Goal: Information Seeking & Learning: Check status

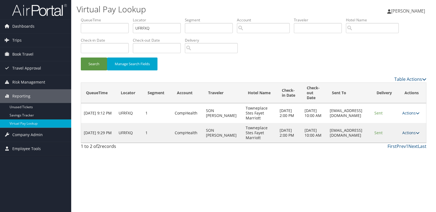
drag, startPoint x: 403, startPoint y: 130, endPoint x: 410, endPoint y: 134, distance: 8.0
click at [403, 130] on td "Actions Resend Logs View Itinerary" at bounding box center [413, 133] width 27 height 20
click at [419, 129] on td "Actions Resend Logs View Itinerary" at bounding box center [413, 133] width 27 height 20
click at [420, 130] on link "Actions" at bounding box center [410, 132] width 17 height 5
click at [406, 152] on link "Logs" at bounding box center [401, 149] width 35 height 9
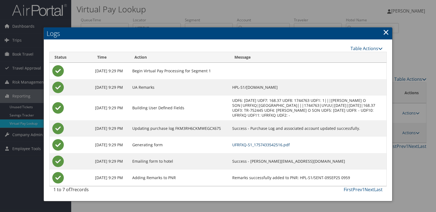
click at [290, 144] on link "UFRFXQ-S1_1757433542516.pdf" at bounding box center [261, 144] width 58 height 5
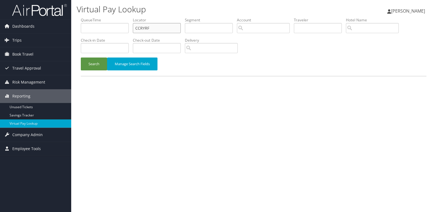
click at [173, 26] on input "CCRYRF" at bounding box center [157, 28] width 48 height 10
paste input "IOORXO"
type input "IOORXO"
click at [95, 68] on button "Search" at bounding box center [94, 64] width 26 height 13
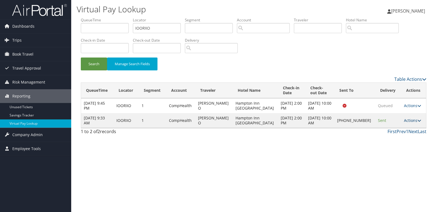
click at [404, 121] on link "Actions" at bounding box center [412, 120] width 17 height 5
click at [407, 135] on link "Logs" at bounding box center [393, 137] width 47 height 9
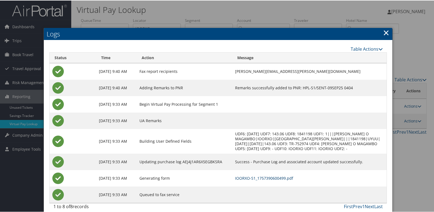
click at [286, 178] on link "IOORXO-S1_1757390600499.pdf" at bounding box center [264, 177] width 58 height 5
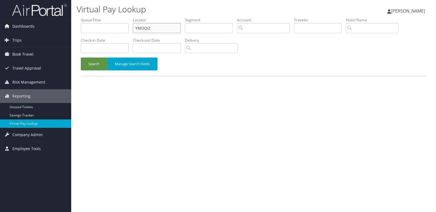
click at [154, 24] on input "YMOQIZ" at bounding box center [157, 28] width 48 height 10
paste input "KUCTZS"
type input "KUCTZS"
click at [95, 59] on button "Search" at bounding box center [94, 64] width 26 height 13
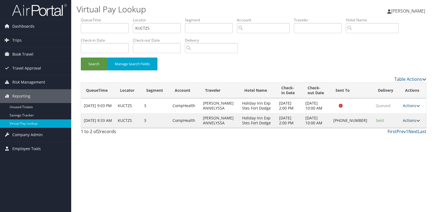
click at [416, 119] on icon at bounding box center [418, 121] width 4 height 4
click at [403, 134] on link "Logs" at bounding box center [393, 137] width 47 height 9
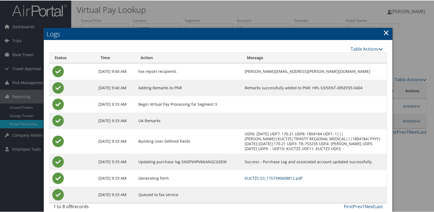
click at [275, 177] on link "KUCTZS-S3_1757390608812.pdf" at bounding box center [274, 177] width 58 height 5
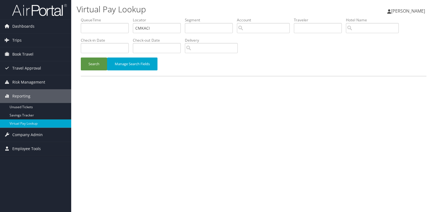
click at [167, 26] on input "CMKACI" at bounding box center [157, 28] width 48 height 10
type input "ATNJFZ"
click at [87, 62] on button "Search" at bounding box center [94, 64] width 26 height 13
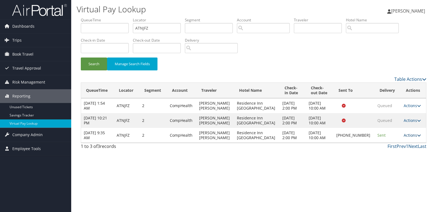
click at [406, 134] on link "Actions" at bounding box center [412, 135] width 17 height 5
click at [402, 151] on link "Logs" at bounding box center [393, 152] width 47 height 9
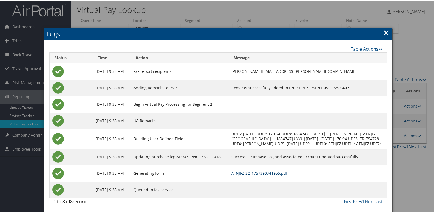
click at [285, 175] on link "ATNJFZ-S2_1757390741955.pdf" at bounding box center [259, 172] width 56 height 5
click at [266, 175] on link "ATNJFZ-S2_1757390741955.pdf" at bounding box center [259, 172] width 56 height 5
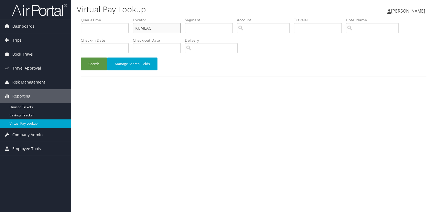
click at [175, 28] on input "KUMEAC" at bounding box center [157, 28] width 48 height 10
paste input "LTUDMM"
type input "LTUDMM"
click at [91, 64] on button "Search" at bounding box center [94, 64] width 26 height 13
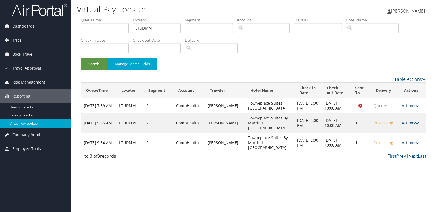
click at [416, 145] on icon at bounding box center [417, 143] width 4 height 4
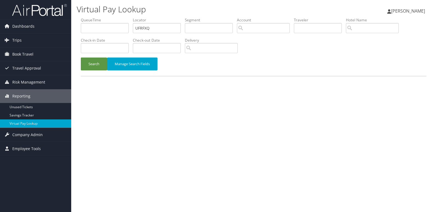
click at [149, 25] on input "UFRFXQ" at bounding box center [157, 28] width 48 height 10
type input "MVKKXL"
click at [98, 65] on button "Search" at bounding box center [94, 64] width 26 height 13
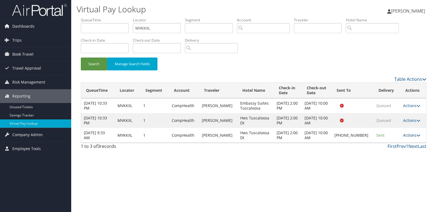
click at [408, 134] on link "Actions" at bounding box center [411, 135] width 17 height 5
click at [405, 152] on link "Logs" at bounding box center [393, 152] width 47 height 9
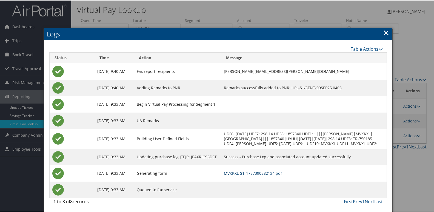
click at [274, 175] on link "MVKKXL-S1_1757390582134.pdf" at bounding box center [253, 172] width 58 height 5
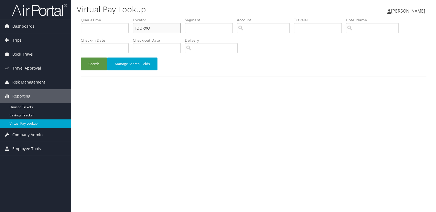
click at [161, 29] on input "IOORXO" at bounding box center [157, 28] width 48 height 10
paste input "MJDBKN"
type input "MJDBKN"
click at [98, 62] on button "Search" at bounding box center [94, 64] width 26 height 13
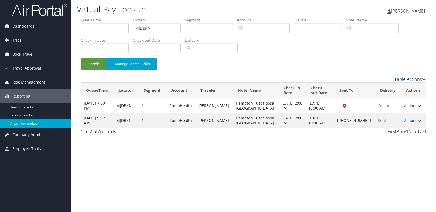
click at [410, 118] on td "Actions Resend Logs Delivery Information View Itinerary" at bounding box center [413, 120] width 25 height 15
click at [407, 123] on td "Actions Resend Logs Delivery Information View Itinerary" at bounding box center [413, 120] width 25 height 15
click at [410, 123] on link "Actions" at bounding box center [412, 120] width 17 height 5
click at [401, 132] on link "Resend" at bounding box center [393, 128] width 47 height 9
click at [412, 122] on link "Actions" at bounding box center [412, 120] width 17 height 5
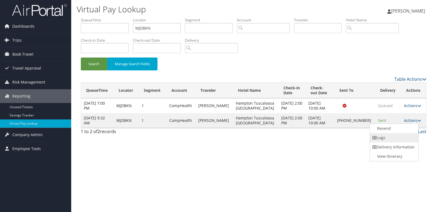
click at [405, 135] on link "Logs" at bounding box center [393, 137] width 47 height 9
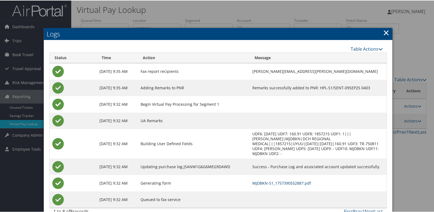
click at [276, 180] on link "MJDBKN-S1_1757390552887.pdf" at bounding box center [281, 182] width 59 height 5
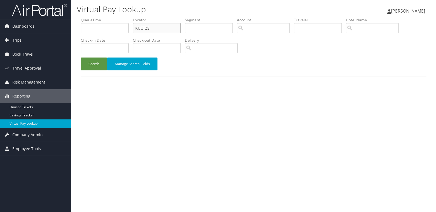
click at [160, 28] on input "KUCTZS" at bounding box center [157, 28] width 48 height 10
paste input "HBVTLH"
type input "HBVTLH"
click at [107, 61] on button "Manage Search Fields" at bounding box center [132, 64] width 50 height 13
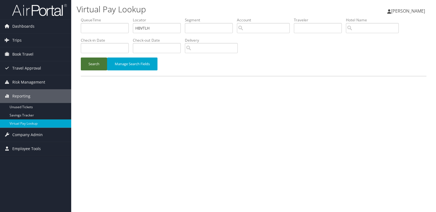
click at [101, 59] on button "Search" at bounding box center [94, 64] width 26 height 13
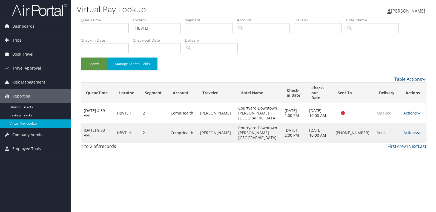
drag, startPoint x: 408, startPoint y: 128, endPoint x: 414, endPoint y: 132, distance: 7.5
click at [410, 130] on link "Actions" at bounding box center [412, 132] width 17 height 5
drag, startPoint x: 414, startPoint y: 132, endPoint x: 405, endPoint y: 146, distance: 16.7
click at [405, 146] on link "Logs" at bounding box center [393, 145] width 47 height 9
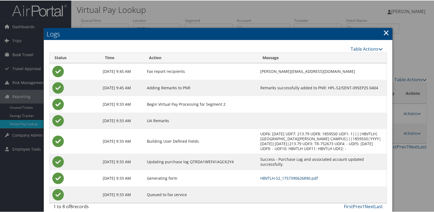
click at [277, 179] on link "HBVTLH-S2_1757390626890.pdf" at bounding box center [289, 177] width 58 height 5
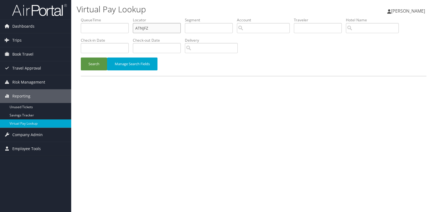
click at [160, 26] on input "ATNJFZ" at bounding box center [157, 28] width 48 height 10
paste input "SAKATE"
type input "SAKATE"
click at [99, 63] on button "Search" at bounding box center [94, 64] width 26 height 13
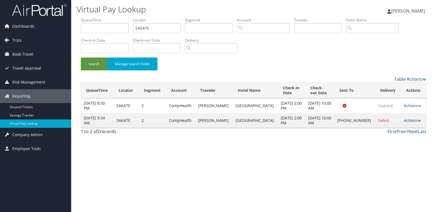
click at [405, 122] on link "Actions" at bounding box center [412, 120] width 17 height 5
click at [381, 137] on link "Logs" at bounding box center [393, 137] width 47 height 9
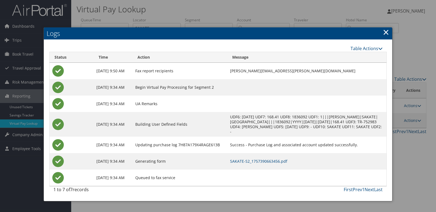
click at [269, 164] on td "SAKATE-S2_1757390663456.pdf" at bounding box center [306, 161] width 159 height 16
click at [281, 160] on link "SAKATE-S2_1757390663456.pdf" at bounding box center [258, 161] width 57 height 5
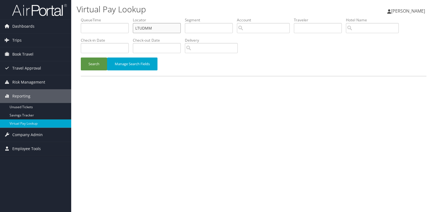
click at [159, 26] on input "LTUDMM" at bounding box center [157, 28] width 48 height 10
paste input "GJANYC"
type input "GJANYC"
click at [101, 66] on button "Search" at bounding box center [94, 64] width 26 height 13
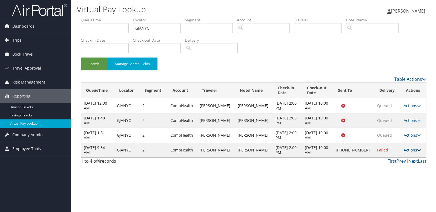
click at [408, 152] on link "Actions" at bounding box center [412, 149] width 17 height 5
click at [392, 164] on link "Logs" at bounding box center [393, 167] width 47 height 9
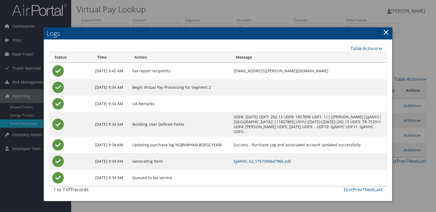
click at [291, 163] on link "GJANYC-S2_1757390647966.pdf" at bounding box center [262, 161] width 57 height 5
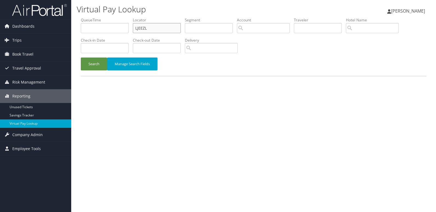
click at [162, 29] on input "LJEEZL" at bounding box center [157, 28] width 48 height 10
paste input "GFFXRU"
type input "GFFXRU"
click at [94, 63] on button "Search" at bounding box center [94, 64] width 26 height 13
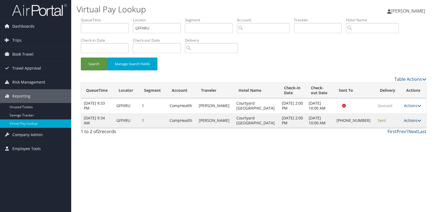
click at [405, 119] on link "Actions" at bounding box center [412, 120] width 17 height 5
click at [398, 134] on link "Logs" at bounding box center [393, 137] width 47 height 9
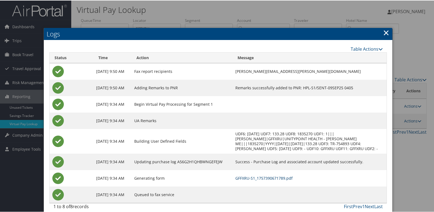
click at [293, 179] on link "GFFXRU-S1_1757390671789.pdf" at bounding box center [263, 177] width 57 height 5
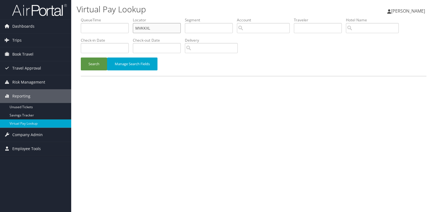
click at [161, 29] on input "MVKKXL" at bounding box center [157, 28] width 48 height 10
paste input "LBLUEP"
type input "LBLUEP"
click at [98, 69] on button "Search" at bounding box center [94, 64] width 26 height 13
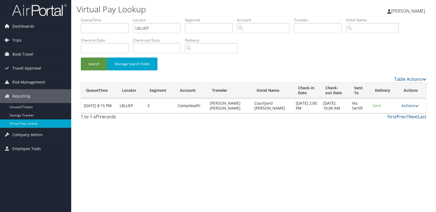
click at [410, 105] on td "Actions Resend Logs View Itinerary" at bounding box center [412, 105] width 27 height 15
click at [415, 107] on icon at bounding box center [417, 106] width 4 height 4
click at [410, 123] on link "Logs" at bounding box center [400, 125] width 35 height 9
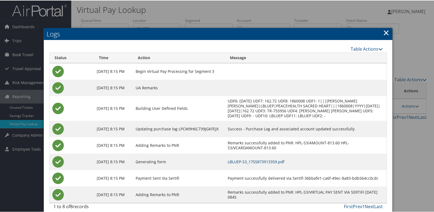
click at [284, 164] on link "LBLUEP-S3_1755873913359.pdf" at bounding box center [256, 161] width 57 height 5
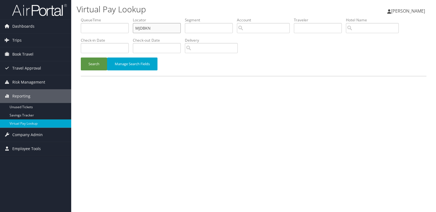
click at [163, 31] on input "MJDBKN" at bounding box center [157, 28] width 48 height 10
paste input "LSCAOP"
type input "LSCAOP"
click at [88, 69] on button "Search" at bounding box center [94, 64] width 26 height 13
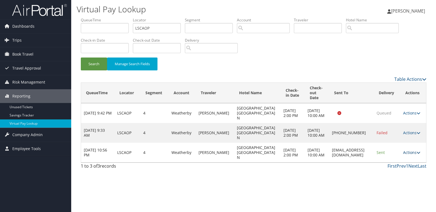
click at [410, 154] on link "Actions" at bounding box center [411, 152] width 17 height 5
click at [413, 169] on link "Logs" at bounding box center [401, 169] width 35 height 9
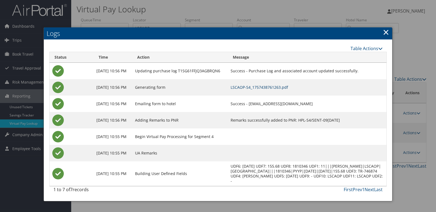
click at [288, 89] on link "LSCAOP-S4_1757438761263.pdf" at bounding box center [260, 87] width 58 height 5
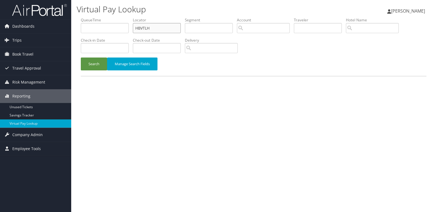
click at [161, 27] on input "HBVTLH" at bounding box center [157, 28] width 48 height 10
paste input "ERCAMO"
type input "ERCAMO"
click at [96, 62] on button "Search" at bounding box center [94, 64] width 26 height 13
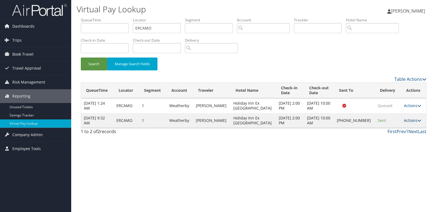
click at [406, 122] on link "Actions" at bounding box center [412, 120] width 17 height 5
click at [397, 138] on link "Logs" at bounding box center [393, 137] width 47 height 9
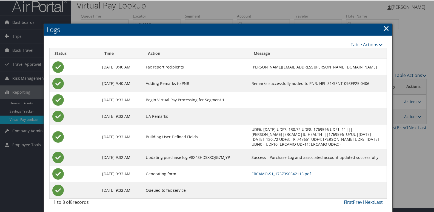
scroll to position [6, 0]
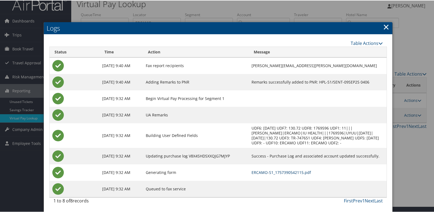
click at [292, 170] on link "ERCAMO-S1_1757390542115.pdf" at bounding box center [281, 171] width 59 height 5
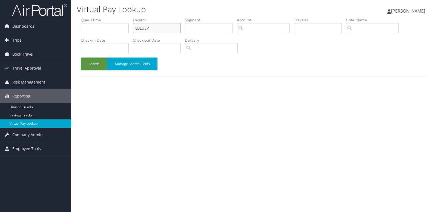
click at [167, 31] on input "LBLUEP" at bounding box center [157, 28] width 48 height 10
paste input "DWRKJ"
type input "LDWRKJ"
click at [101, 59] on button "Search" at bounding box center [94, 64] width 26 height 13
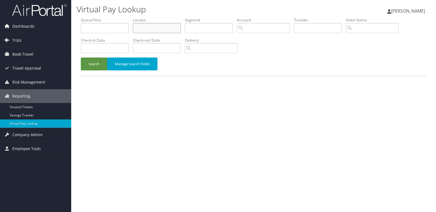
click at [169, 30] on input "text" at bounding box center [157, 28] width 48 height 10
paste input "LDWRKJ"
type input "LDWRKJ"
click at [74, 69] on div "Virtual Pay Lookup [PERSON_NAME] [PERSON_NAME] My Settings Travel Agency Contac…" at bounding box center [253, 106] width 365 height 212
drag, startPoint x: 89, startPoint y: 62, endPoint x: 90, endPoint y: 66, distance: 3.6
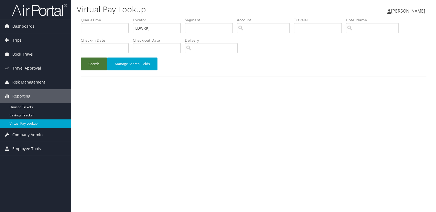
click at [89, 62] on button "Search" at bounding box center [94, 64] width 26 height 13
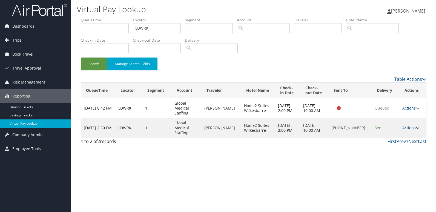
click at [411, 125] on link "Actions" at bounding box center [410, 127] width 17 height 5
click at [405, 136] on link "Logs" at bounding box center [392, 137] width 47 height 9
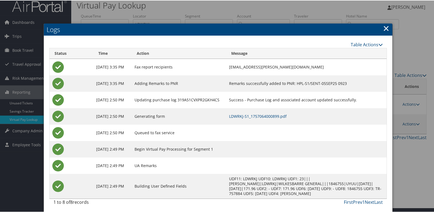
scroll to position [6, 0]
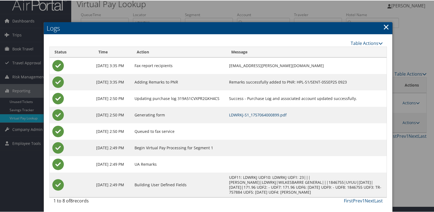
click at [282, 115] on link "LDWRKJ-S1_1757064000899.pdf" at bounding box center [258, 114] width 58 height 5
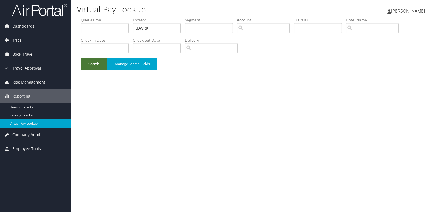
click at [101, 65] on button "Search" at bounding box center [94, 64] width 26 height 13
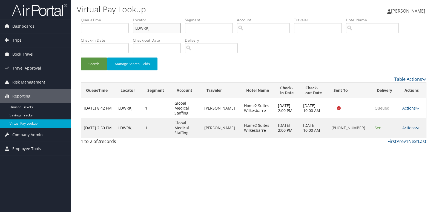
click at [171, 32] on input "LDWRKJ" at bounding box center [157, 28] width 48 height 10
paste input "HARPEO"
type input "HARPEO"
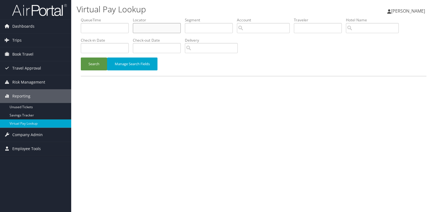
click at [164, 27] on input "text" at bounding box center [157, 28] width 48 height 10
paste input "HARPEO"
type input "HARPEO"
click at [101, 62] on button "Search" at bounding box center [94, 64] width 26 height 13
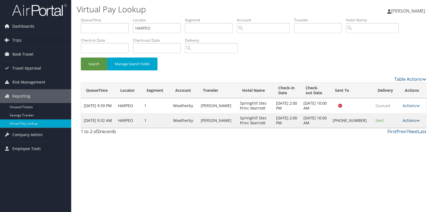
click at [411, 119] on link "Actions" at bounding box center [411, 120] width 17 height 5
click at [397, 136] on link "Logs" at bounding box center [393, 137] width 47 height 9
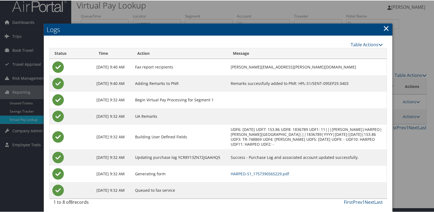
scroll to position [6, 0]
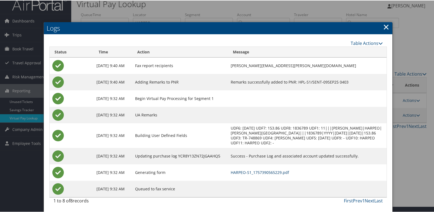
click at [283, 173] on link "HARPEO-S1_1757390565229.pdf" at bounding box center [260, 171] width 58 height 5
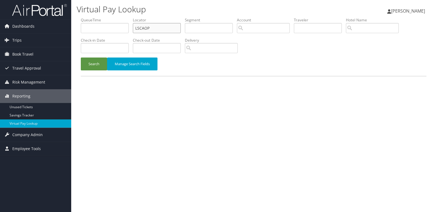
drag, startPoint x: 0, startPoint y: 0, endPoint x: 156, endPoint y: 29, distance: 159.1
click at [156, 29] on input "LSCAOP" at bounding box center [157, 28] width 48 height 10
paste input "AKDPGT"
type input "AKDPGT"
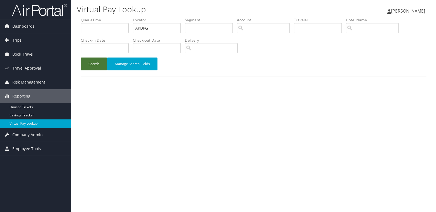
click at [100, 61] on button "Search" at bounding box center [94, 64] width 26 height 13
drag, startPoint x: 0, startPoint y: 0, endPoint x: 170, endPoint y: 31, distance: 172.4
click at [170, 31] on input "ERCAMO" at bounding box center [157, 28] width 48 height 10
paste input "KNYGQA,DXZTVU"
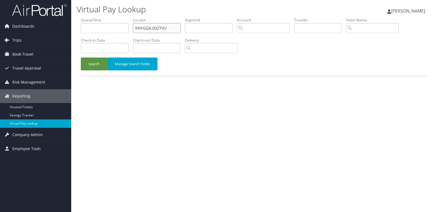
click at [162, 29] on input "KNYGQA,DXZTVU" at bounding box center [157, 28] width 48 height 10
type input "KNYGQA"
click at [81, 58] on button "Search" at bounding box center [94, 64] width 26 height 13
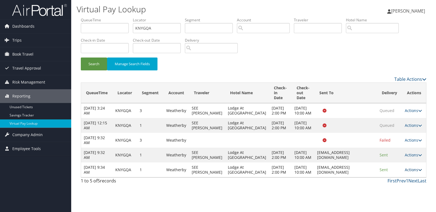
click at [414, 172] on link "Actions" at bounding box center [413, 169] width 17 height 5
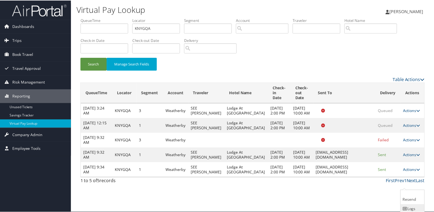
scroll to position [16, 0]
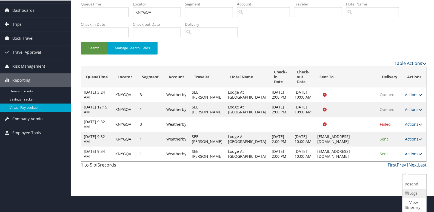
click at [411, 194] on link "Logs" at bounding box center [413, 192] width 22 height 9
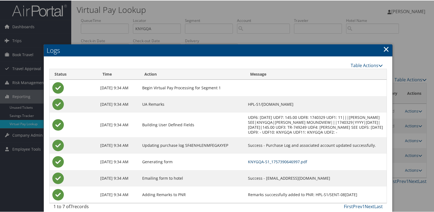
click at [265, 162] on link "KNYGQA-S1_1757390646997.pdf" at bounding box center [277, 161] width 59 height 5
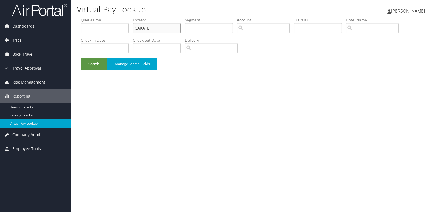
click at [155, 27] on input "SAKATE" at bounding box center [157, 28] width 48 height 10
paste input "MGAJHH"
click at [155, 27] on input "MGAJHH" at bounding box center [157, 28] width 48 height 10
type input "MGAJHH"
click at [96, 66] on button "Search" at bounding box center [94, 64] width 26 height 13
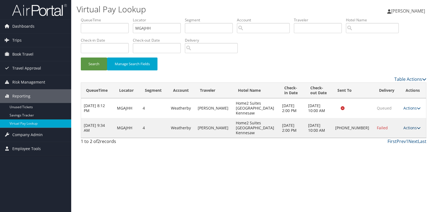
click at [405, 125] on link "Actions" at bounding box center [412, 127] width 17 height 5
click at [404, 136] on link "Logs" at bounding box center [393, 137] width 47 height 9
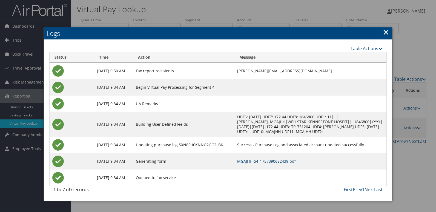
click at [291, 160] on link "MGAJHH-S4_1757390682439.pdf" at bounding box center [266, 161] width 59 height 5
